Goal: Find specific page/section: Find specific page/section

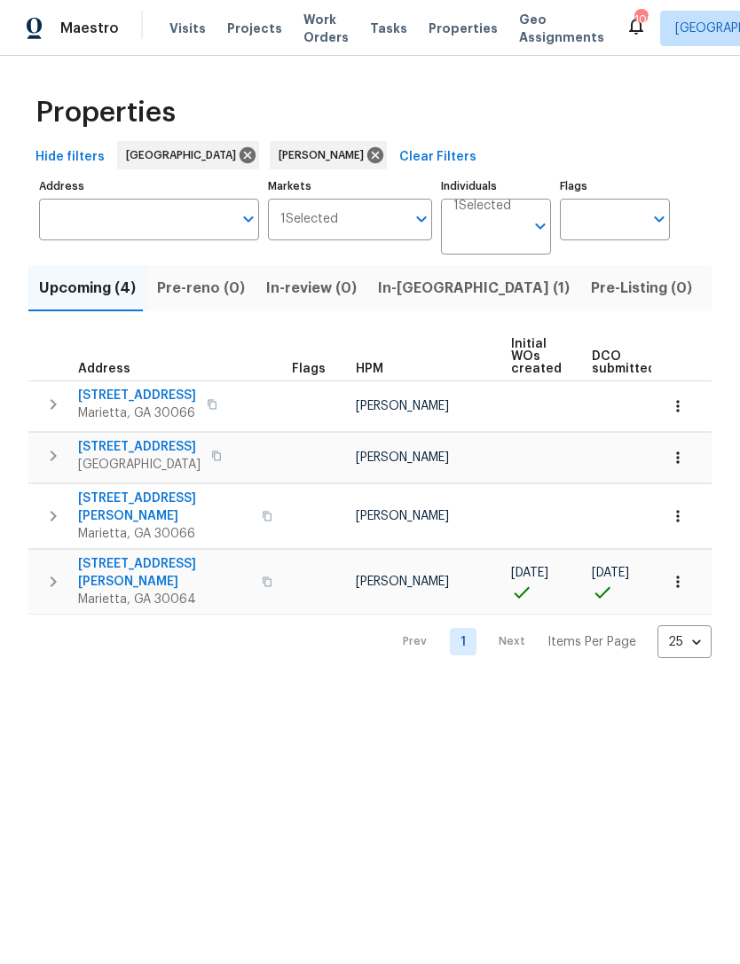
click at [396, 279] on span "In-[GEOGRAPHIC_DATA] (1)" at bounding box center [474, 288] width 192 height 25
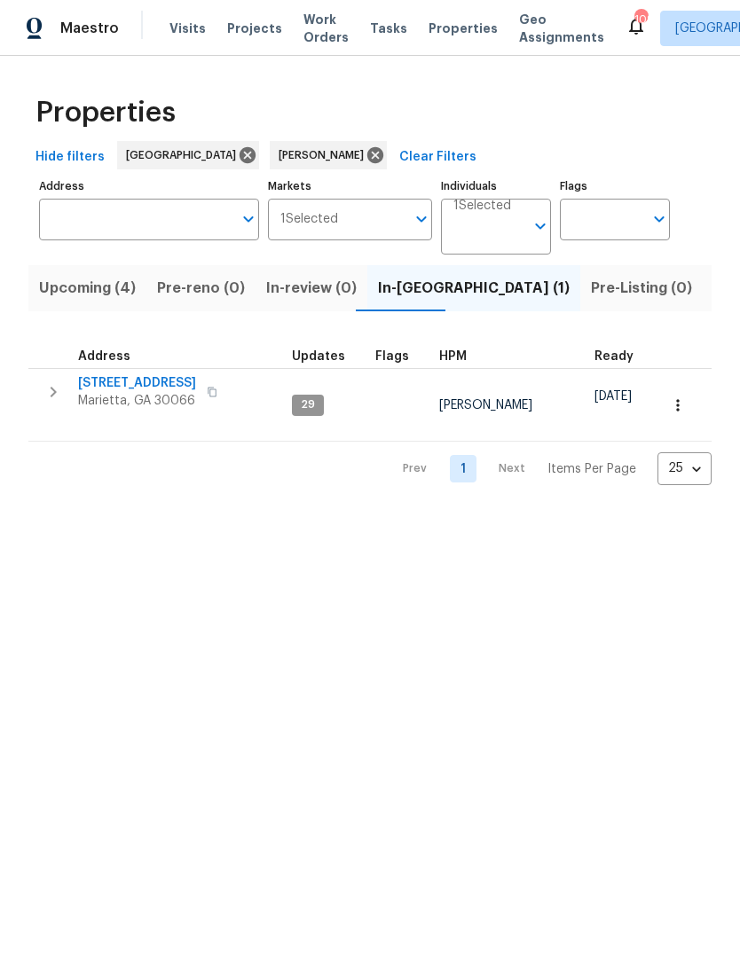
click at [125, 362] on span "Address" at bounding box center [104, 356] width 52 height 12
click at [131, 376] on span "692 Suholden Cir" at bounding box center [137, 383] width 118 height 18
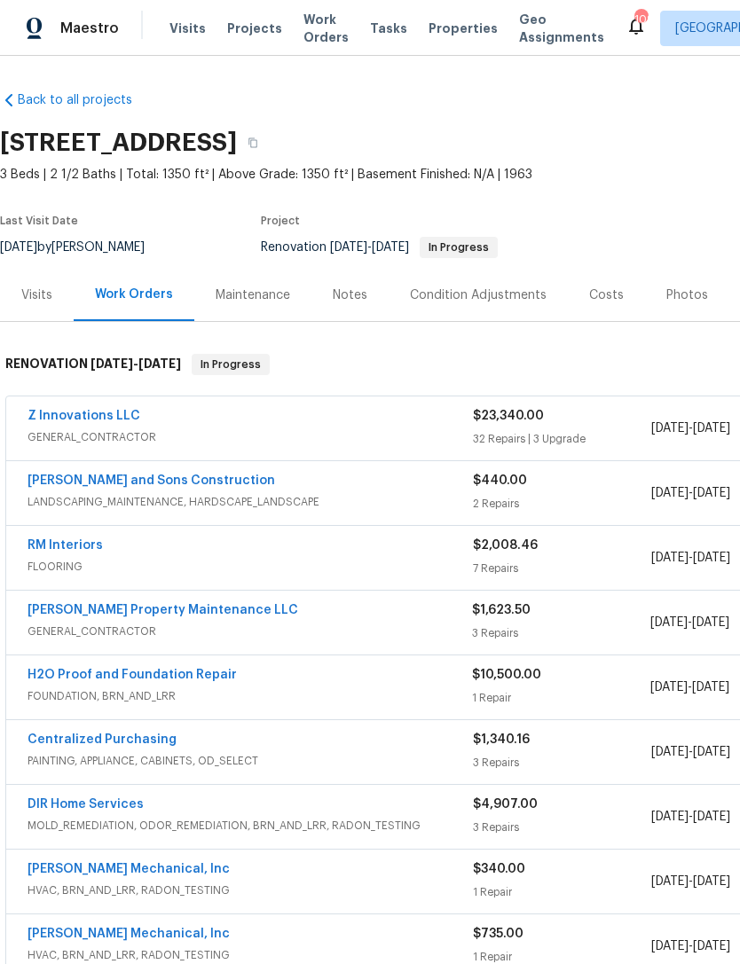
click at [147, 694] on span "FOUNDATION, BRN_AND_LRR" at bounding box center [249, 696] width 444 height 18
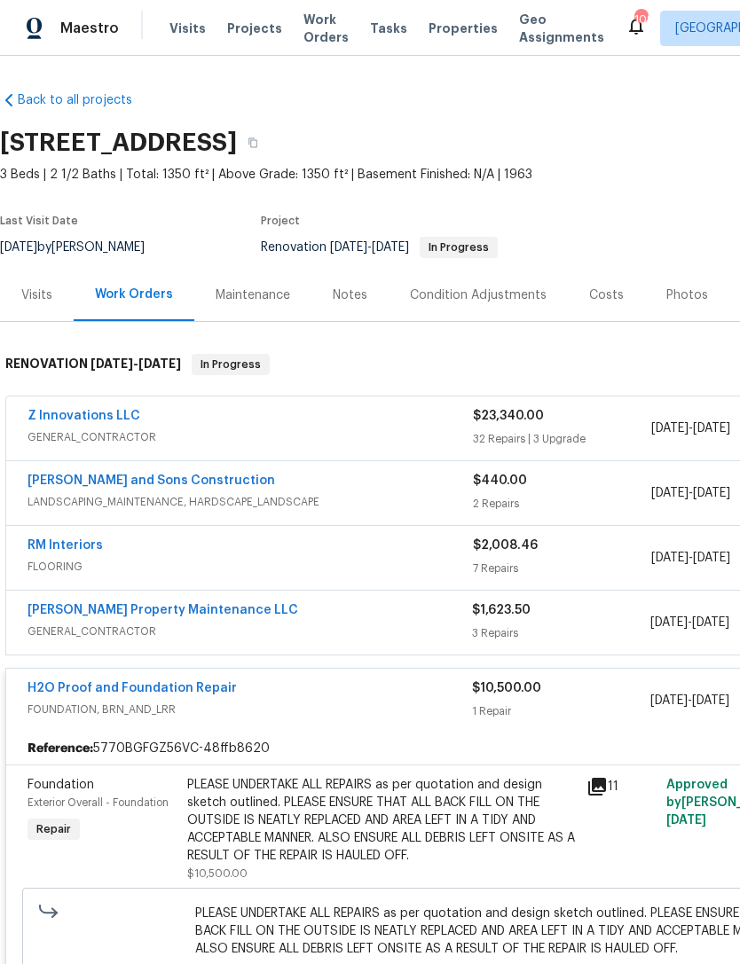
click at [339, 296] on div "Notes" at bounding box center [350, 295] width 35 height 18
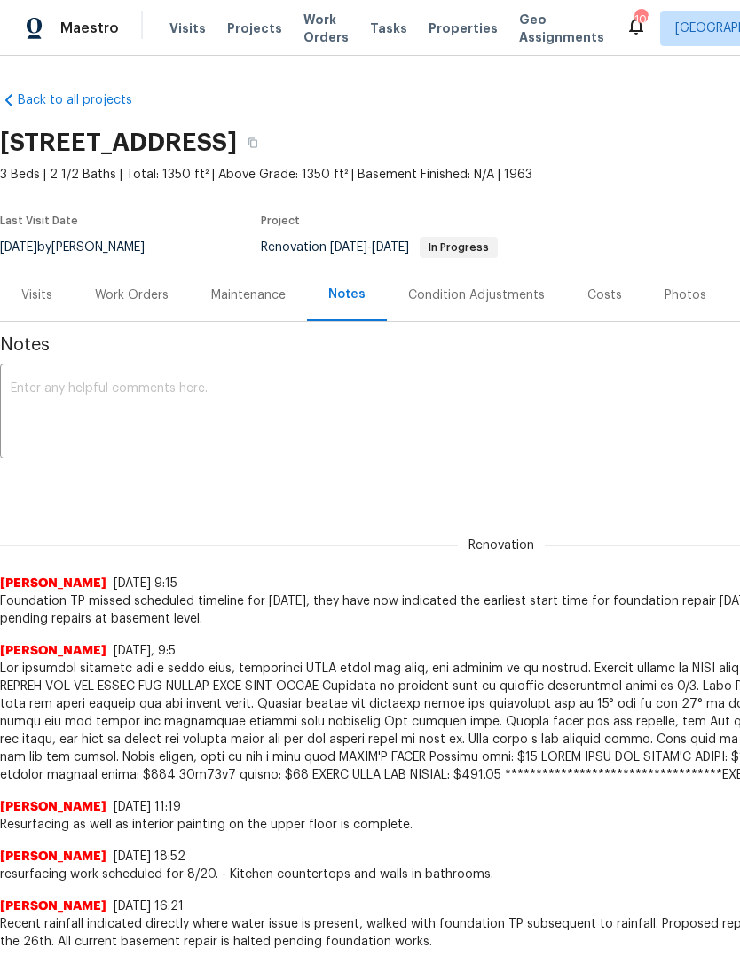
click at [27, 159] on div "692 Suholden Cir, Marietta, GA 30066" at bounding box center [388, 143] width 776 height 46
click at [98, 305] on div "Work Orders" at bounding box center [132, 295] width 116 height 52
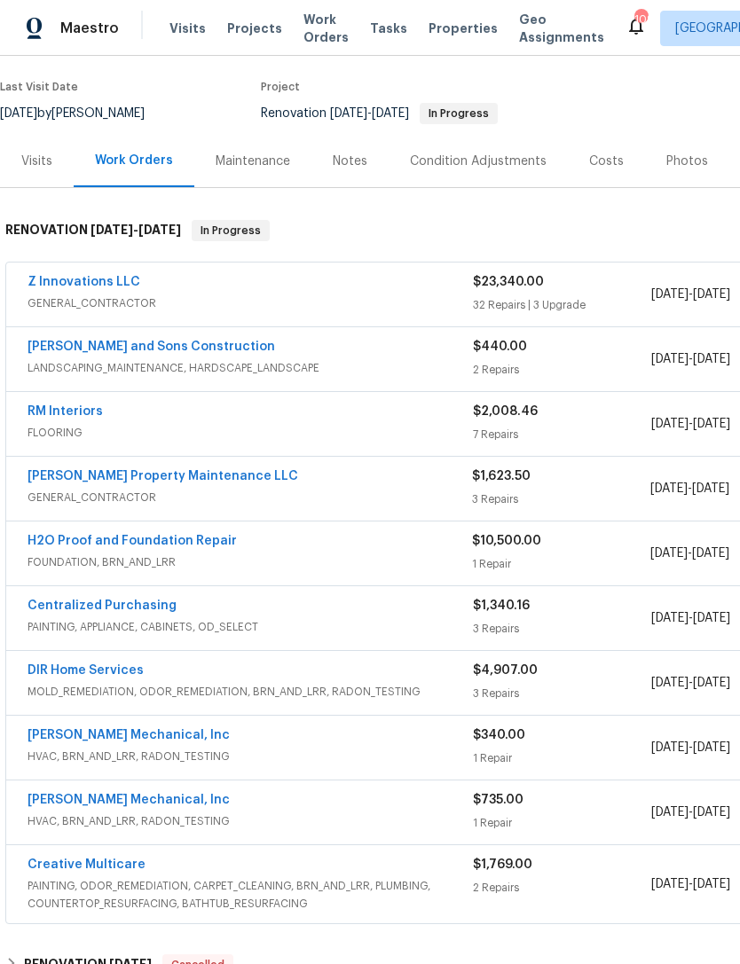
scroll to position [134, 0]
click at [106, 546] on link "H2O Proof and Foundation Repair" at bounding box center [131, 541] width 209 height 12
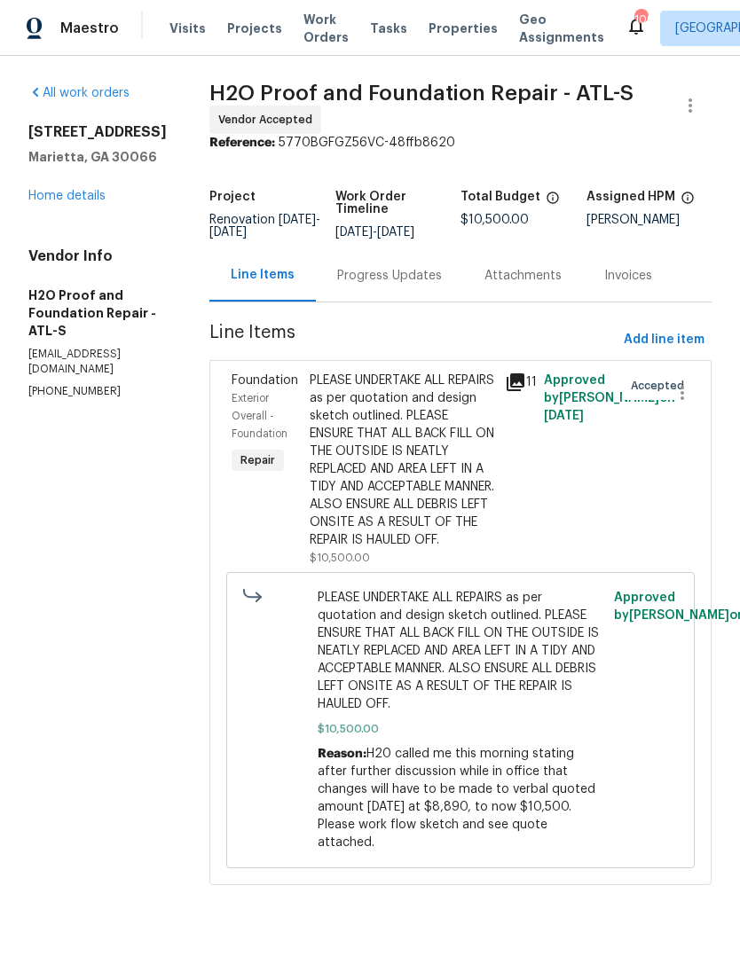
click at [316, 252] on div "Progress Updates" at bounding box center [389, 275] width 147 height 52
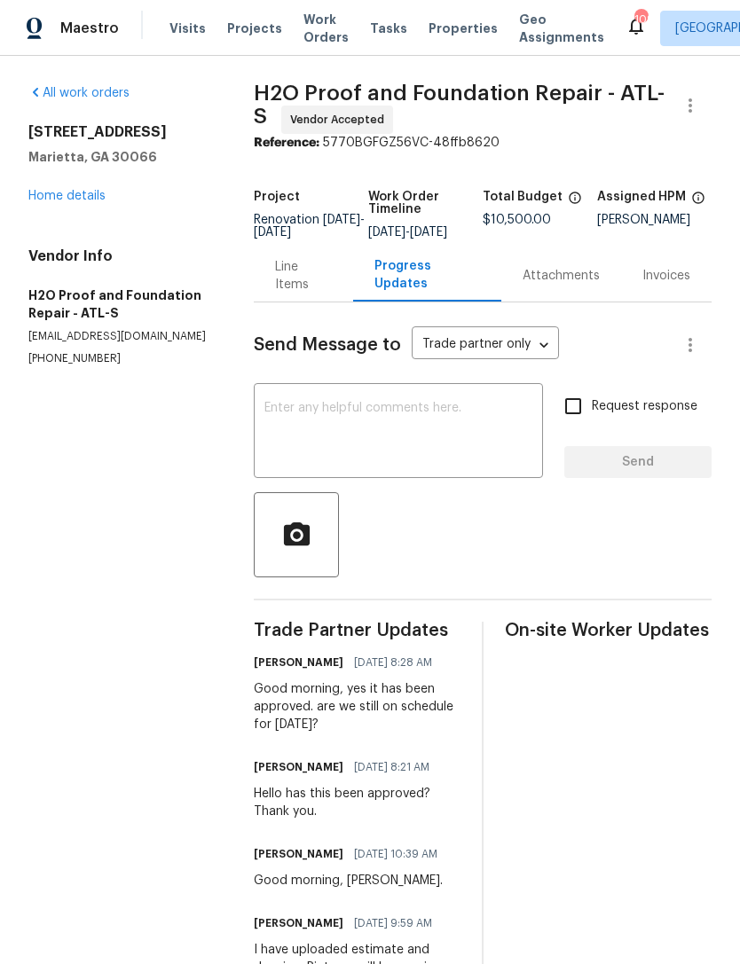
click at [341, 441] on textarea at bounding box center [398, 433] width 268 height 62
click at [102, 472] on section "All work orders 692 Suholden Cir Marietta, GA 30066 Home details Vendor Info H2…" at bounding box center [119, 549] width 183 height 931
